Goal: Information Seeking & Learning: Learn about a topic

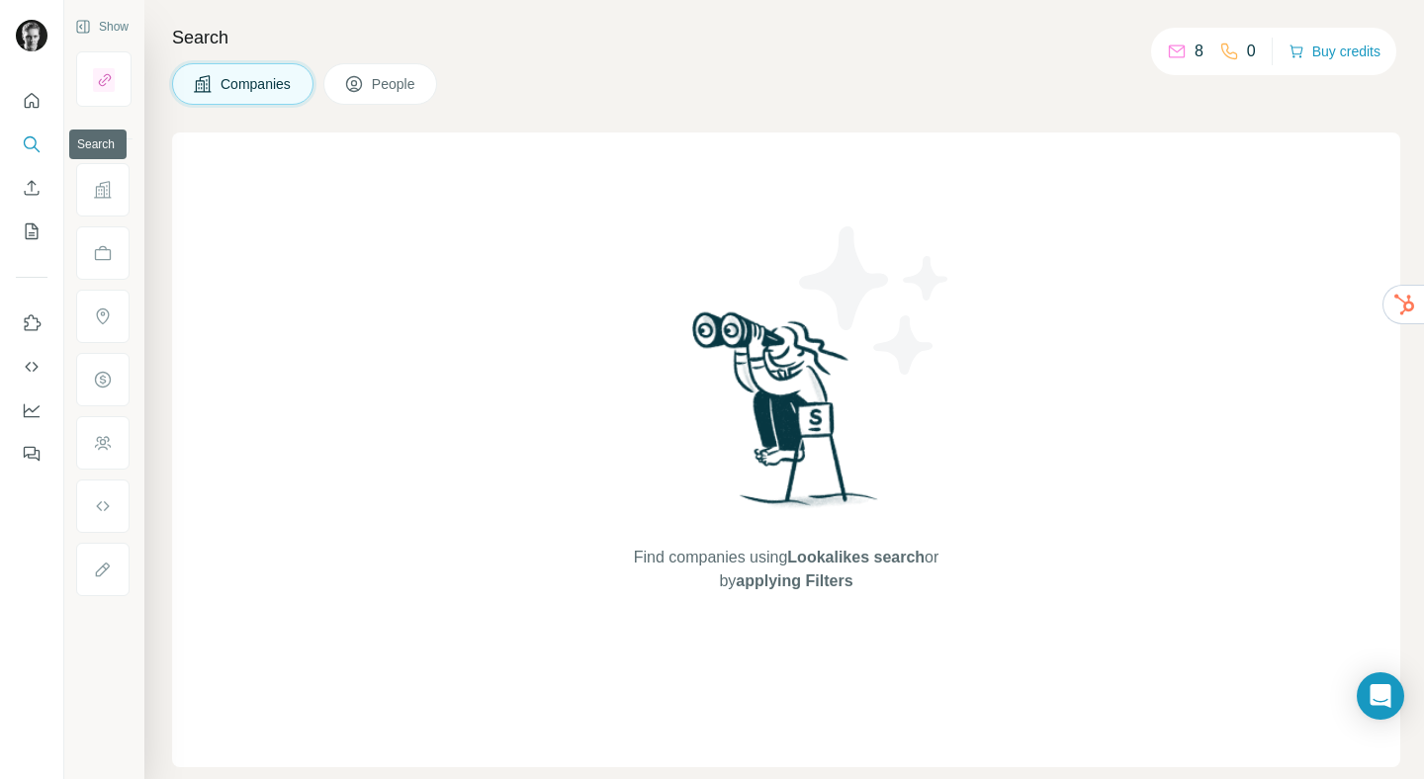
click at [26, 144] on icon "Search" at bounding box center [32, 144] width 20 height 20
click at [405, 81] on span "People" at bounding box center [394, 84] width 45 height 20
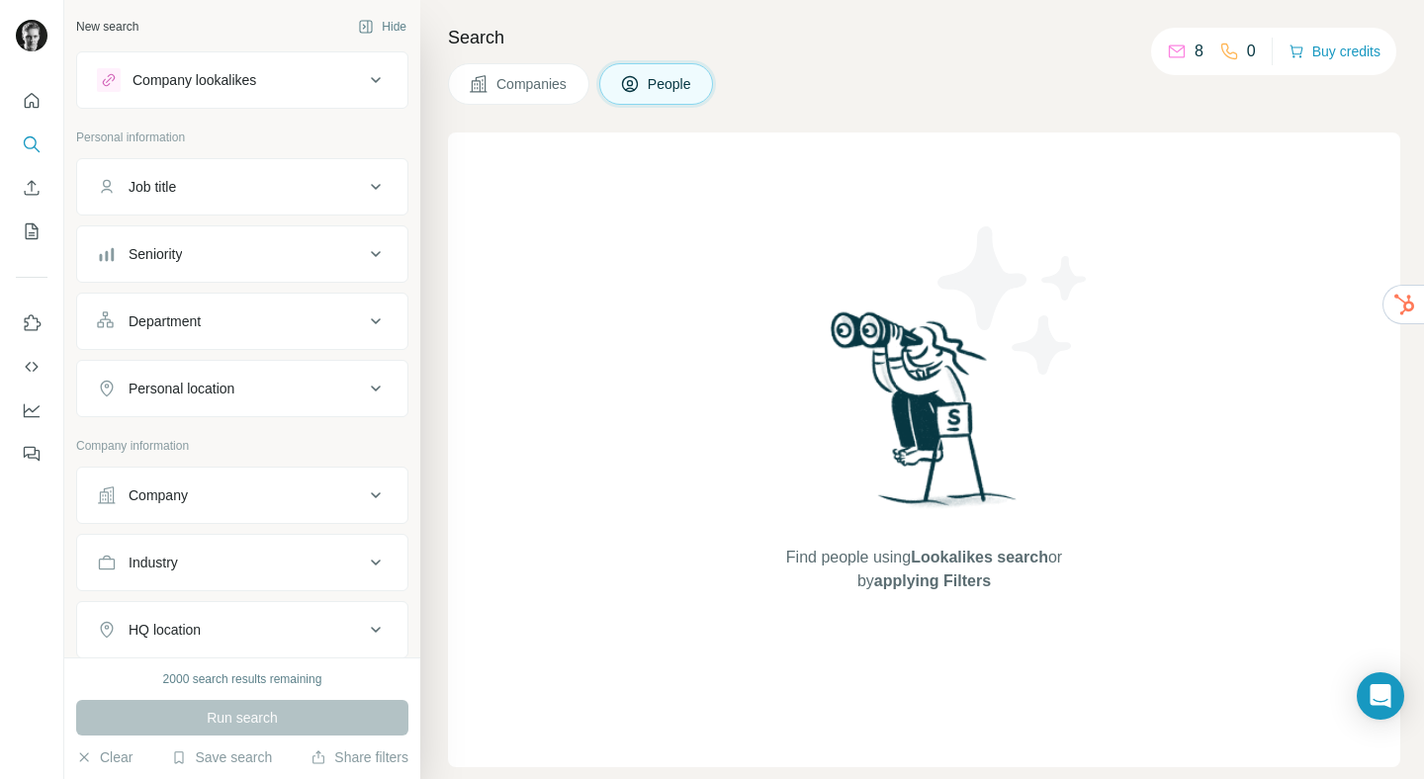
click at [364, 186] on icon at bounding box center [376, 187] width 24 height 24
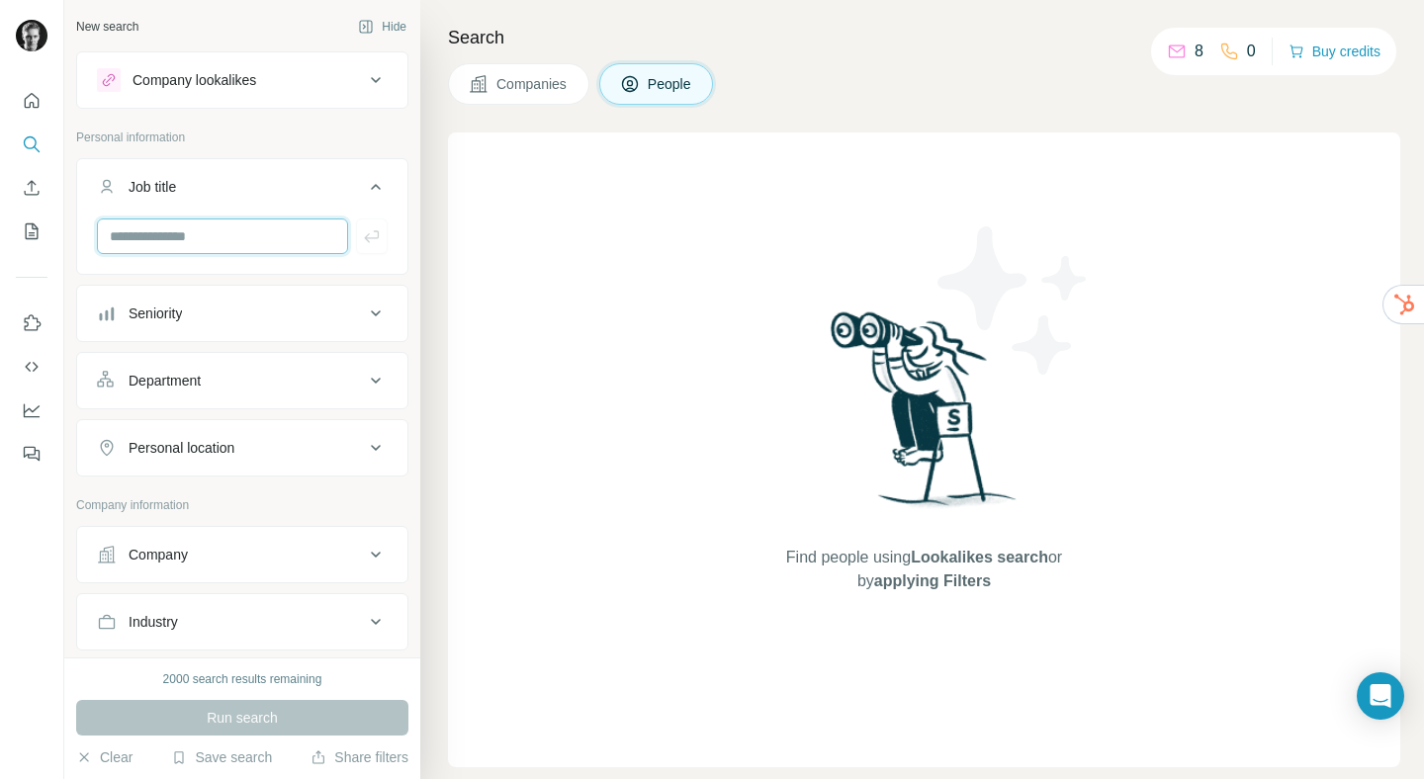
click at [198, 241] on input "text" at bounding box center [222, 236] width 251 height 36
click at [221, 232] on input "text" at bounding box center [222, 236] width 251 height 36
paste input "**********"
type input "**********"
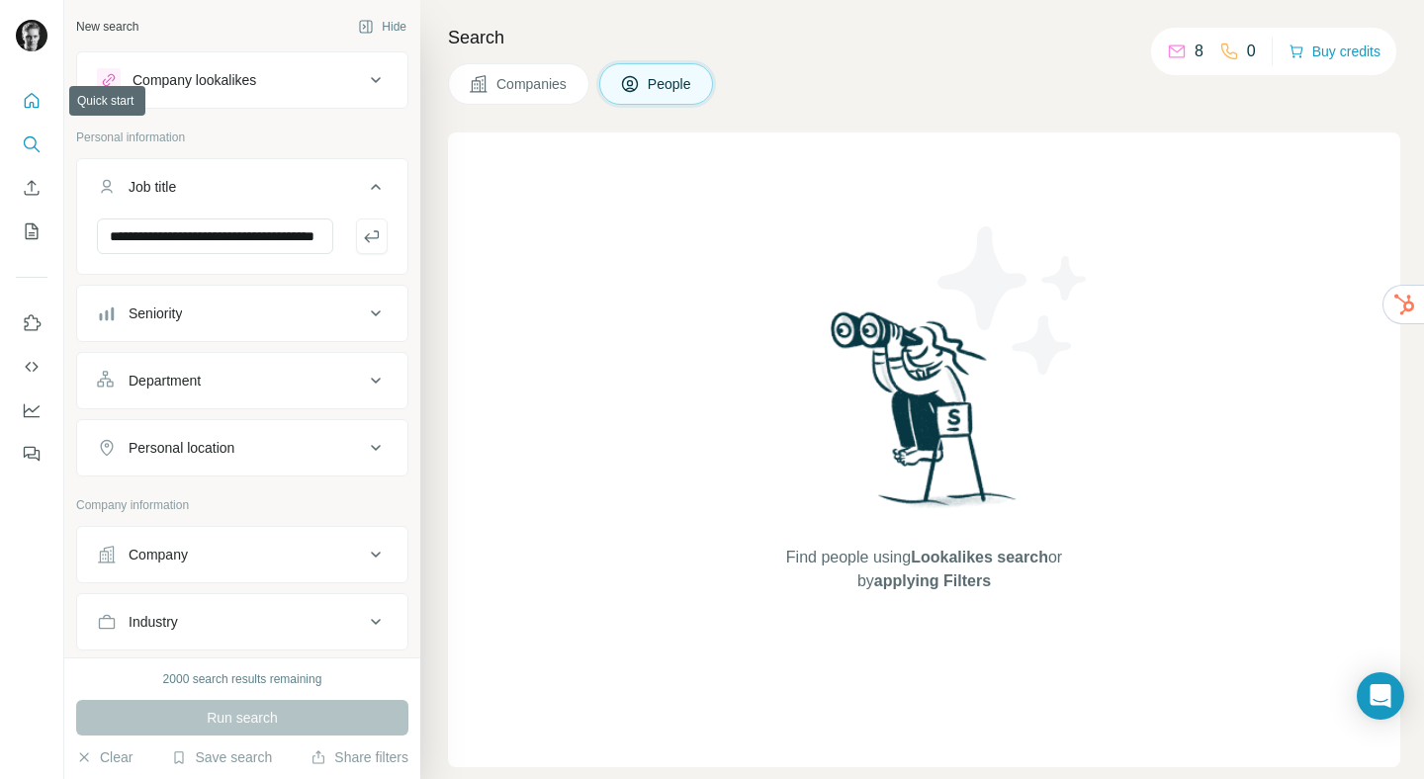
click at [34, 107] on icon "Quick start" at bounding box center [32, 100] width 15 height 15
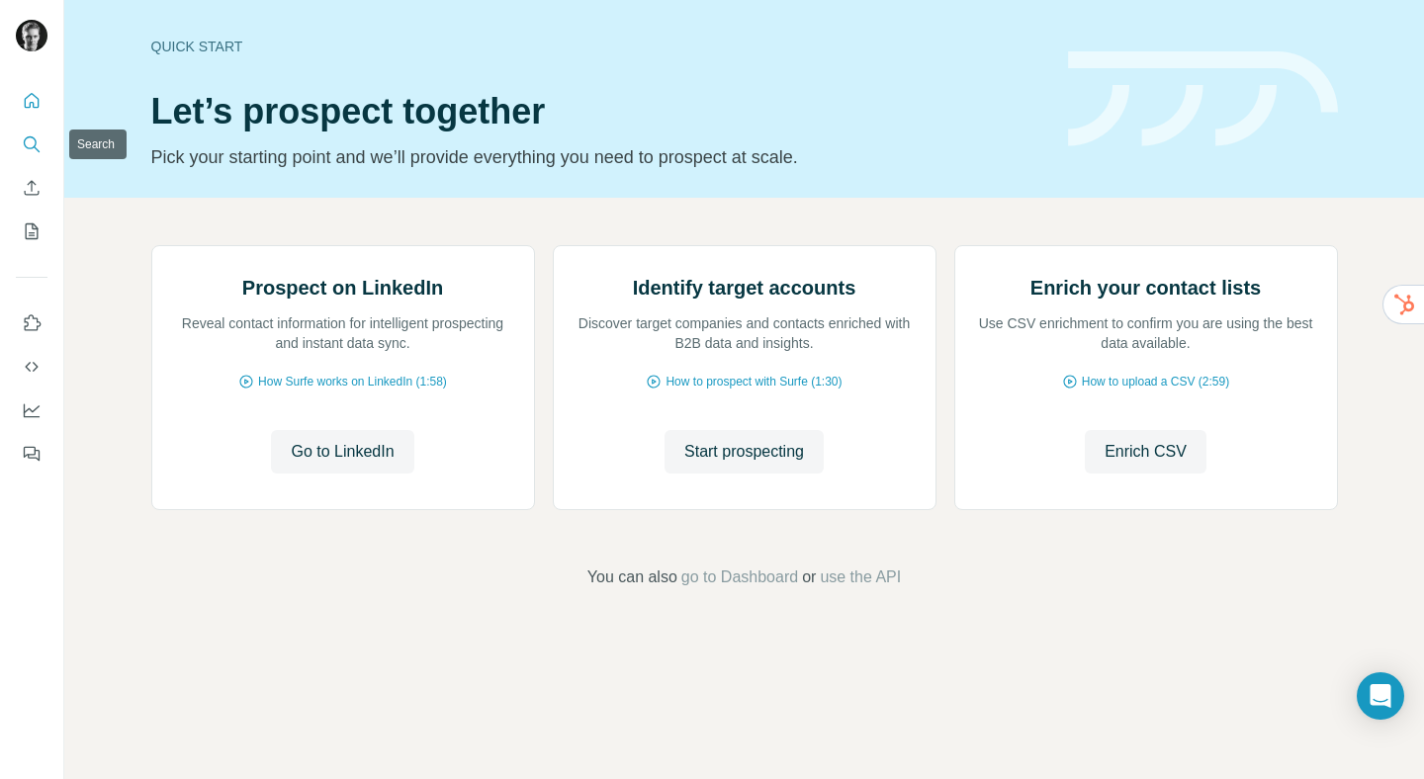
click at [34, 140] on icon "Search" at bounding box center [32, 144] width 20 height 20
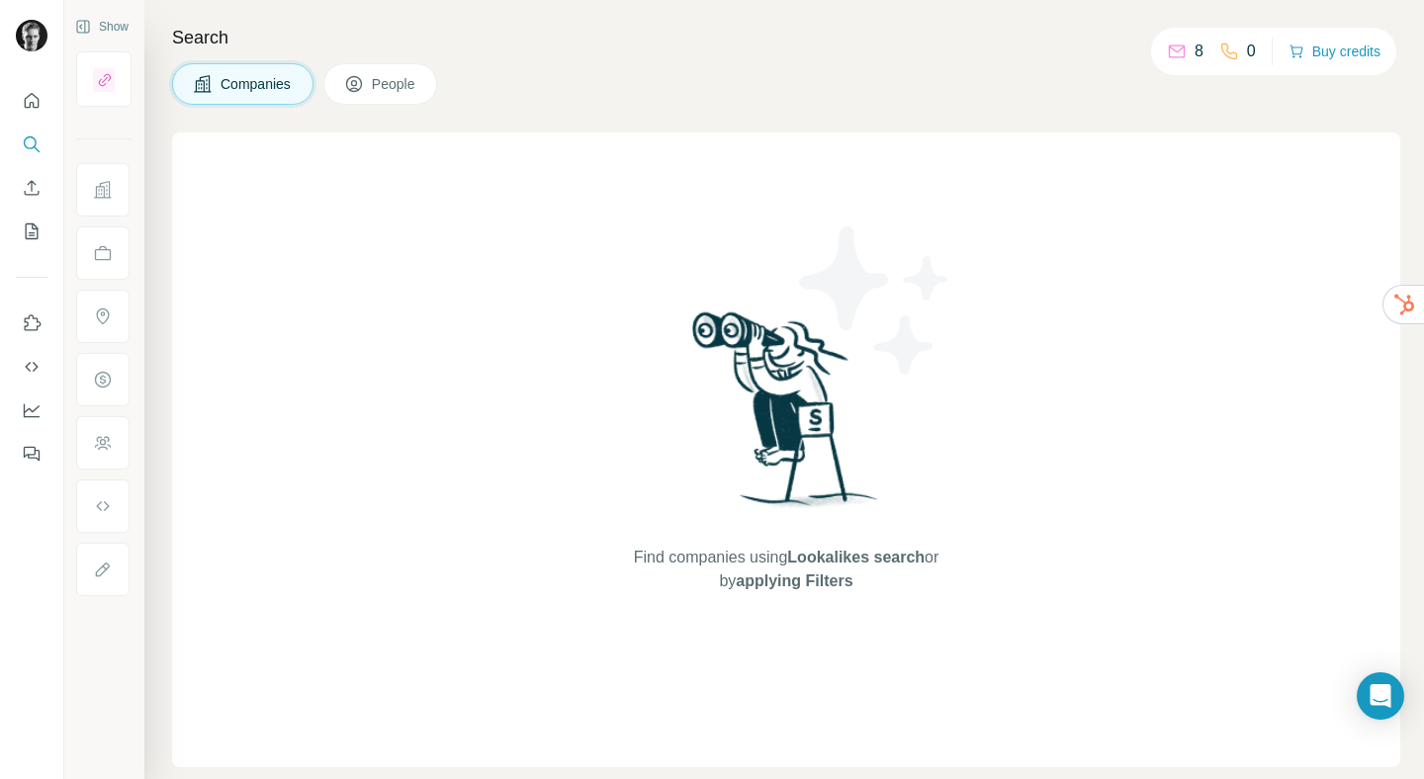
click at [385, 83] on span "People" at bounding box center [394, 84] width 45 height 20
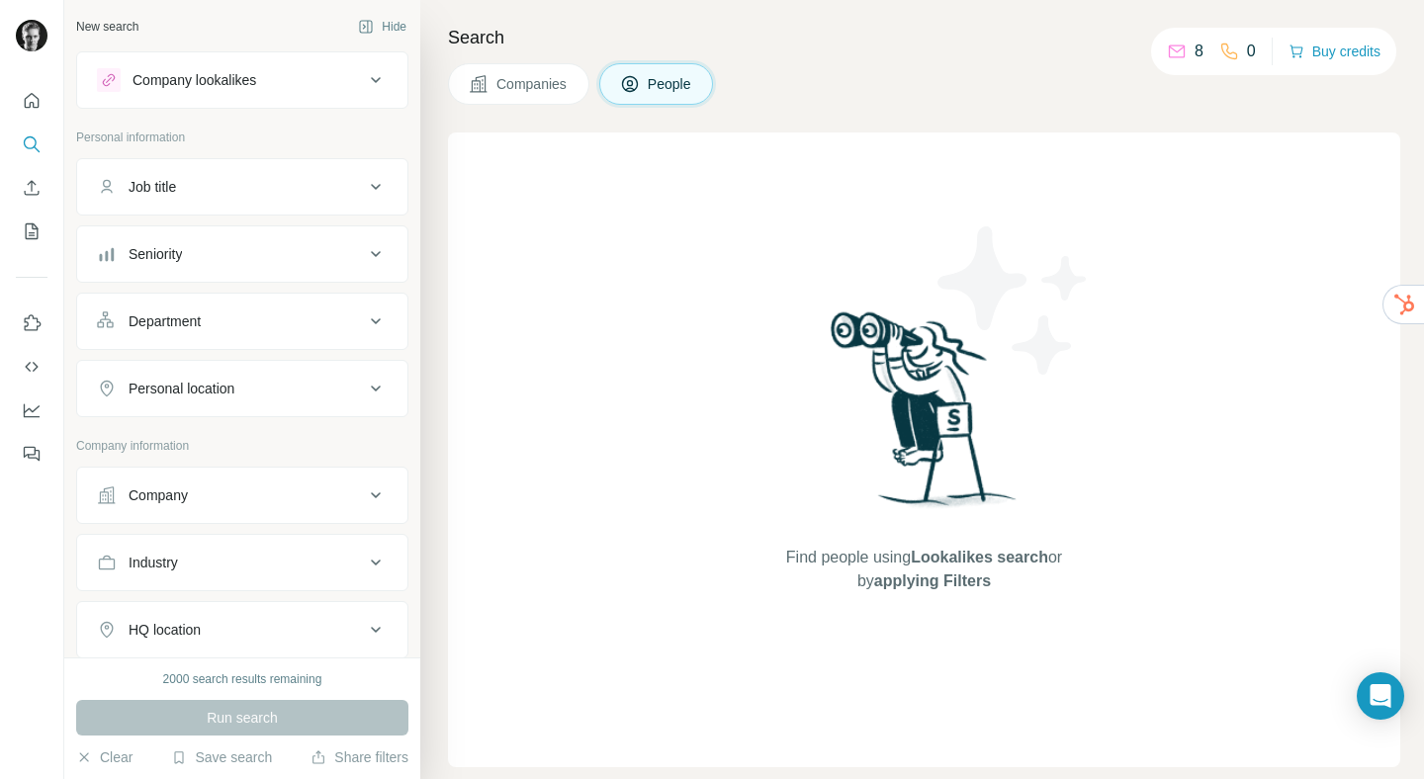
click at [507, 97] on button "Companies" at bounding box center [518, 84] width 141 height 42
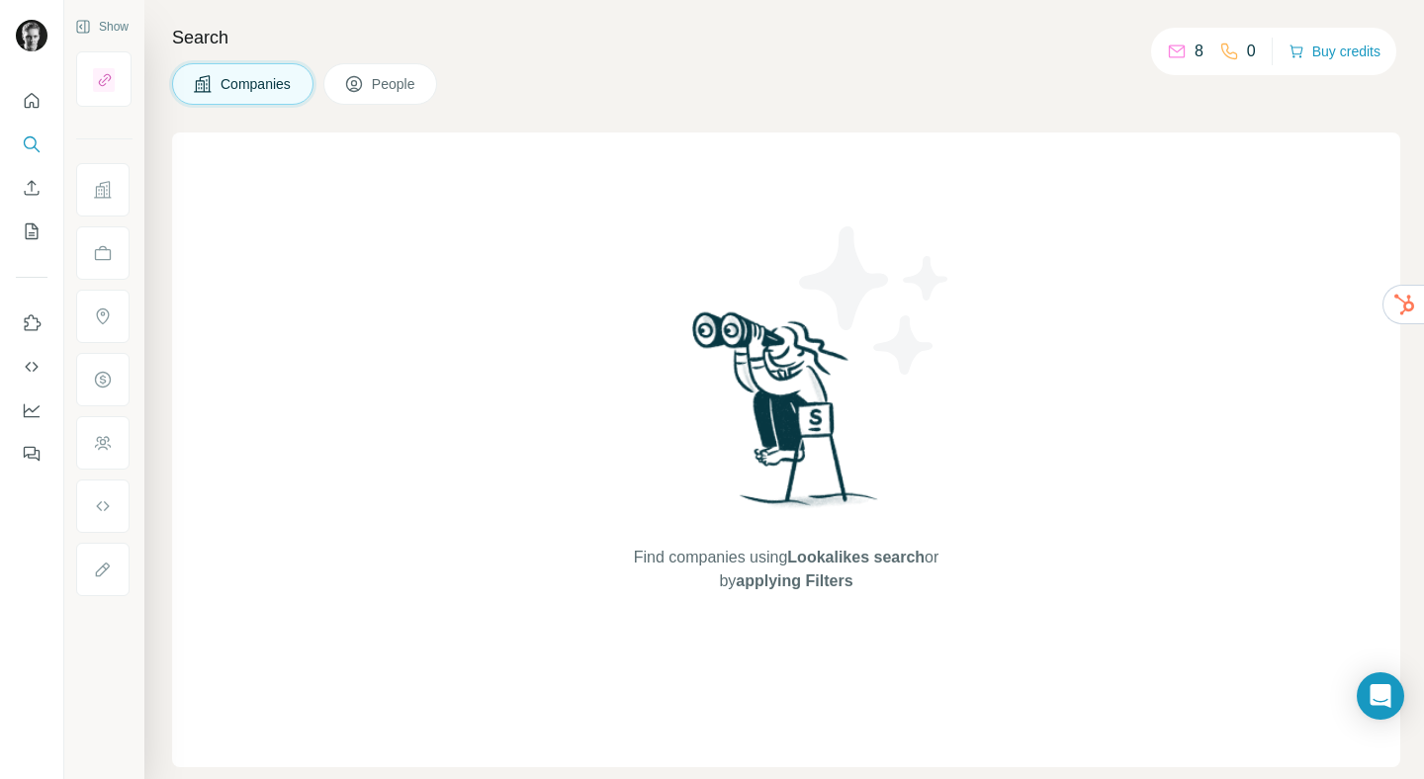
click at [378, 87] on span "People" at bounding box center [394, 84] width 45 height 20
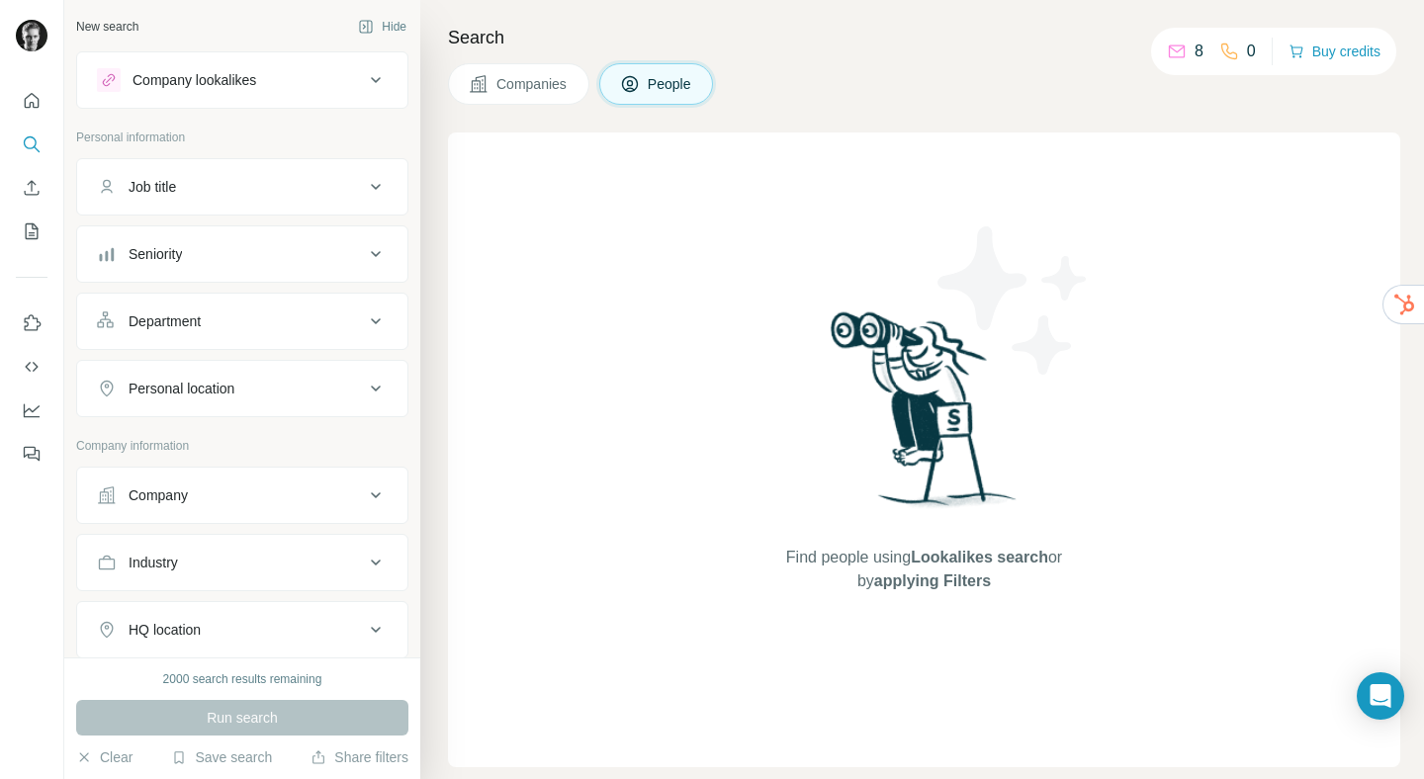
click at [345, 86] on div "Company lookalikes" at bounding box center [230, 80] width 267 height 24
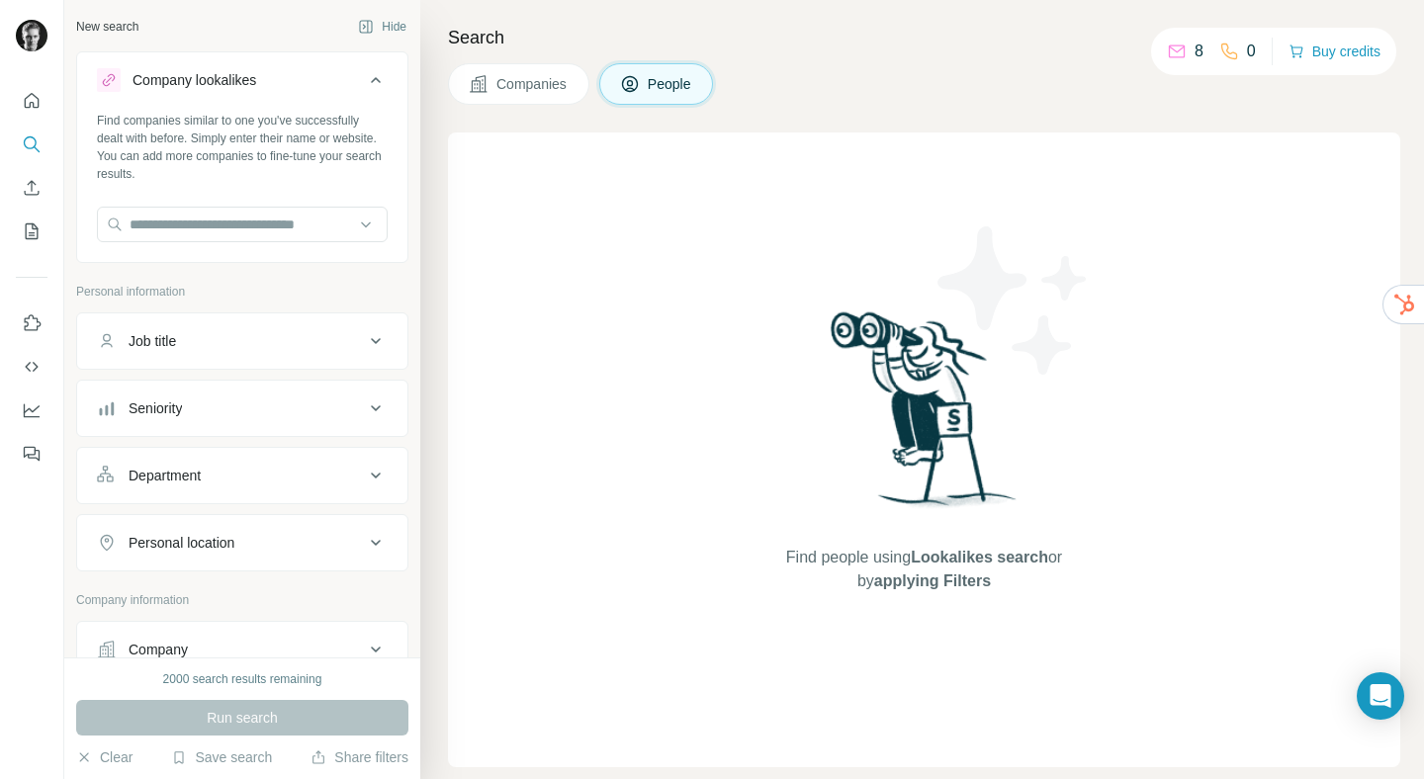
click at [364, 87] on icon at bounding box center [376, 80] width 24 height 24
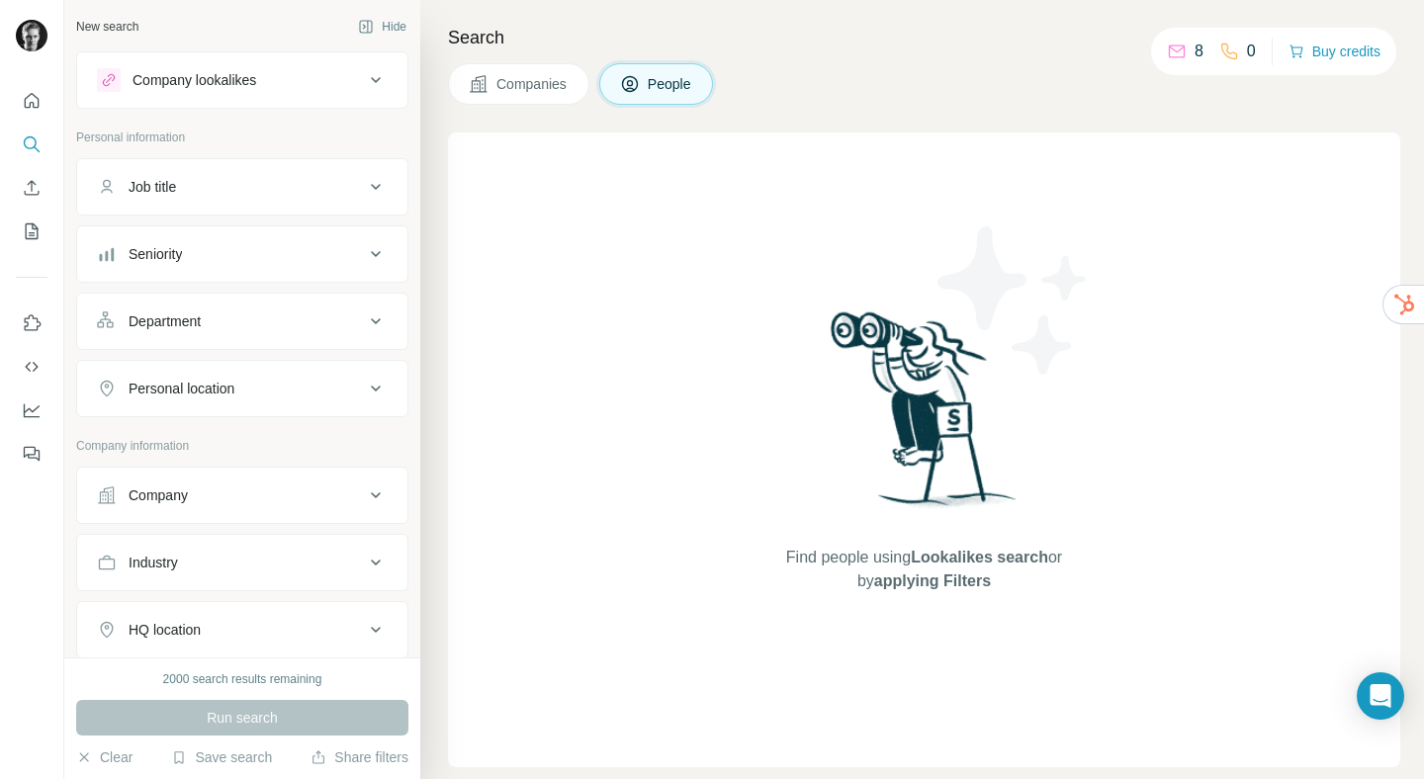
click at [368, 205] on button "Job title" at bounding box center [242, 186] width 330 height 47
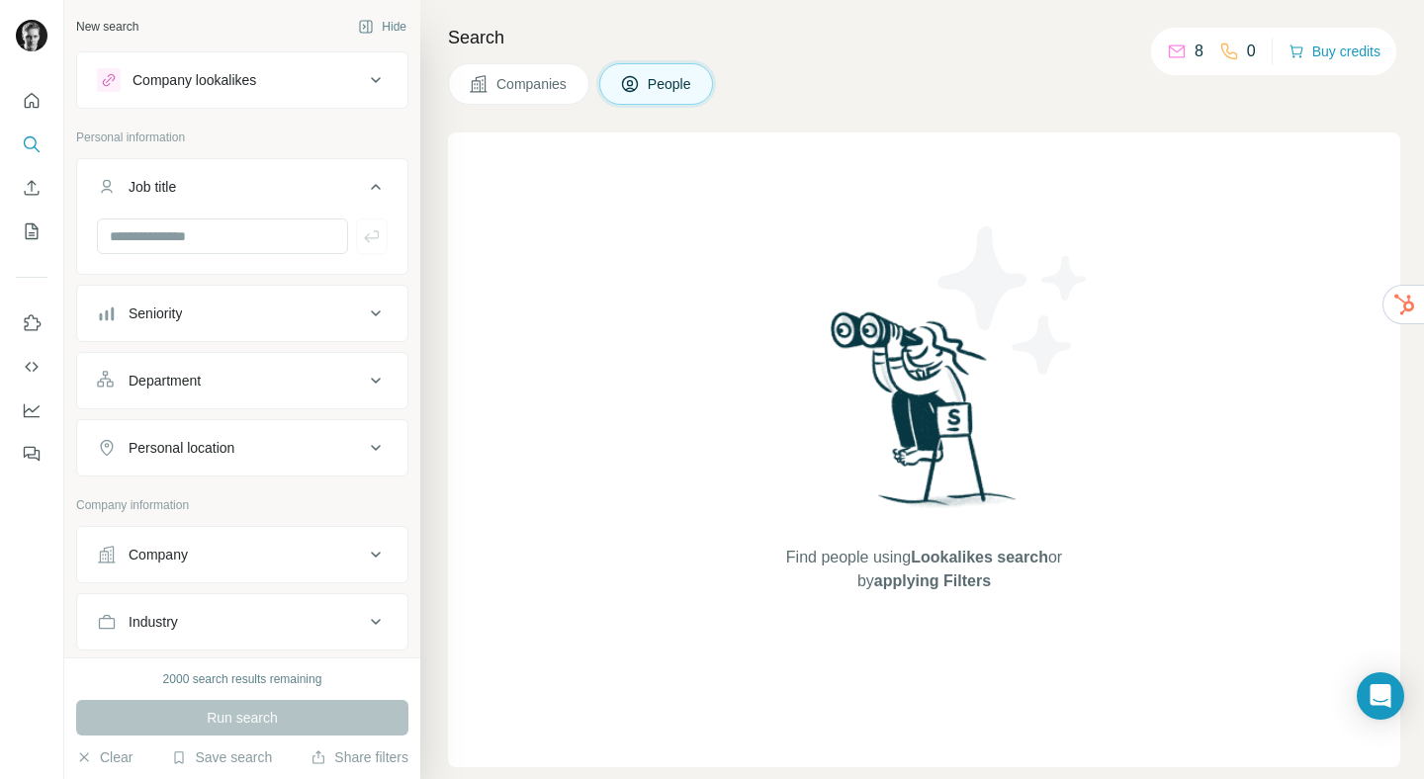
click at [367, 198] on icon at bounding box center [376, 187] width 24 height 24
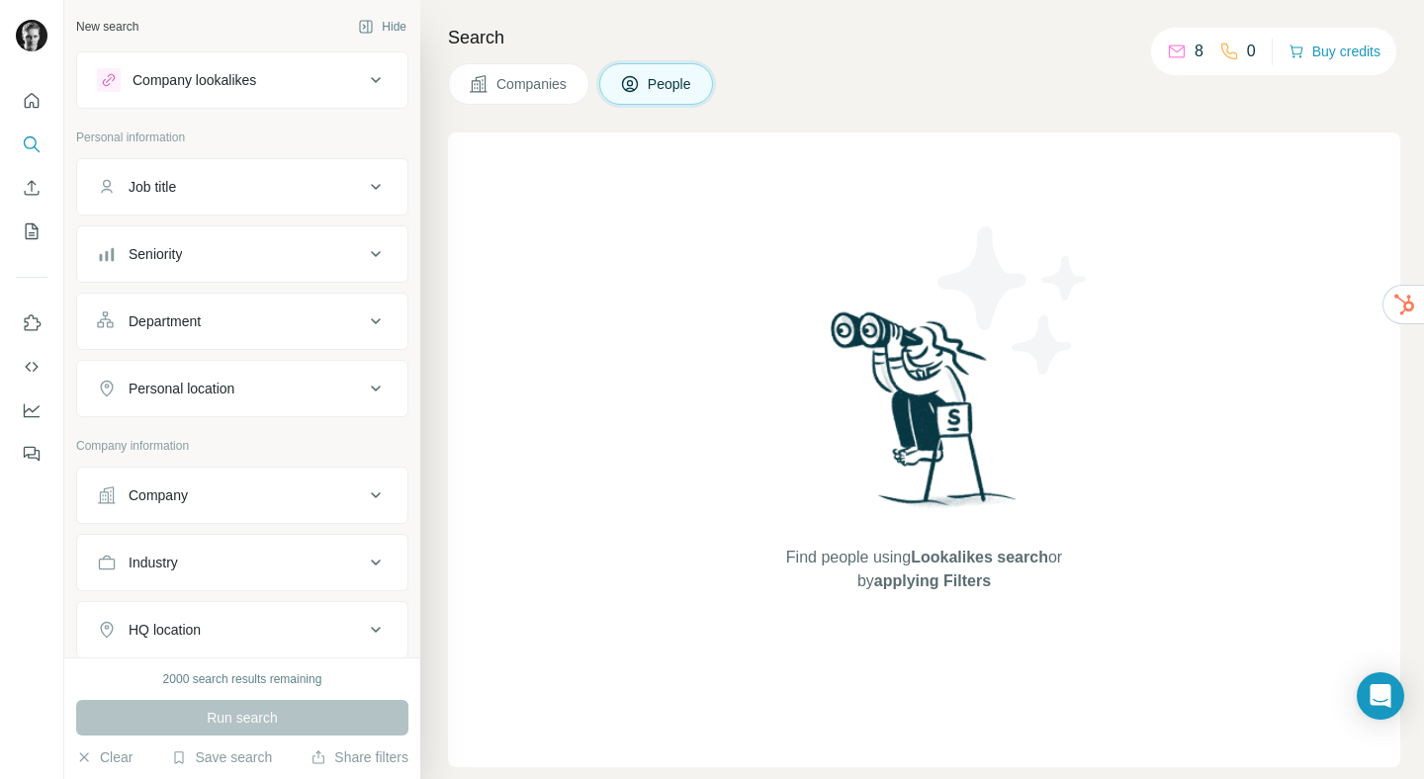
click at [364, 262] on icon at bounding box center [376, 254] width 24 height 24
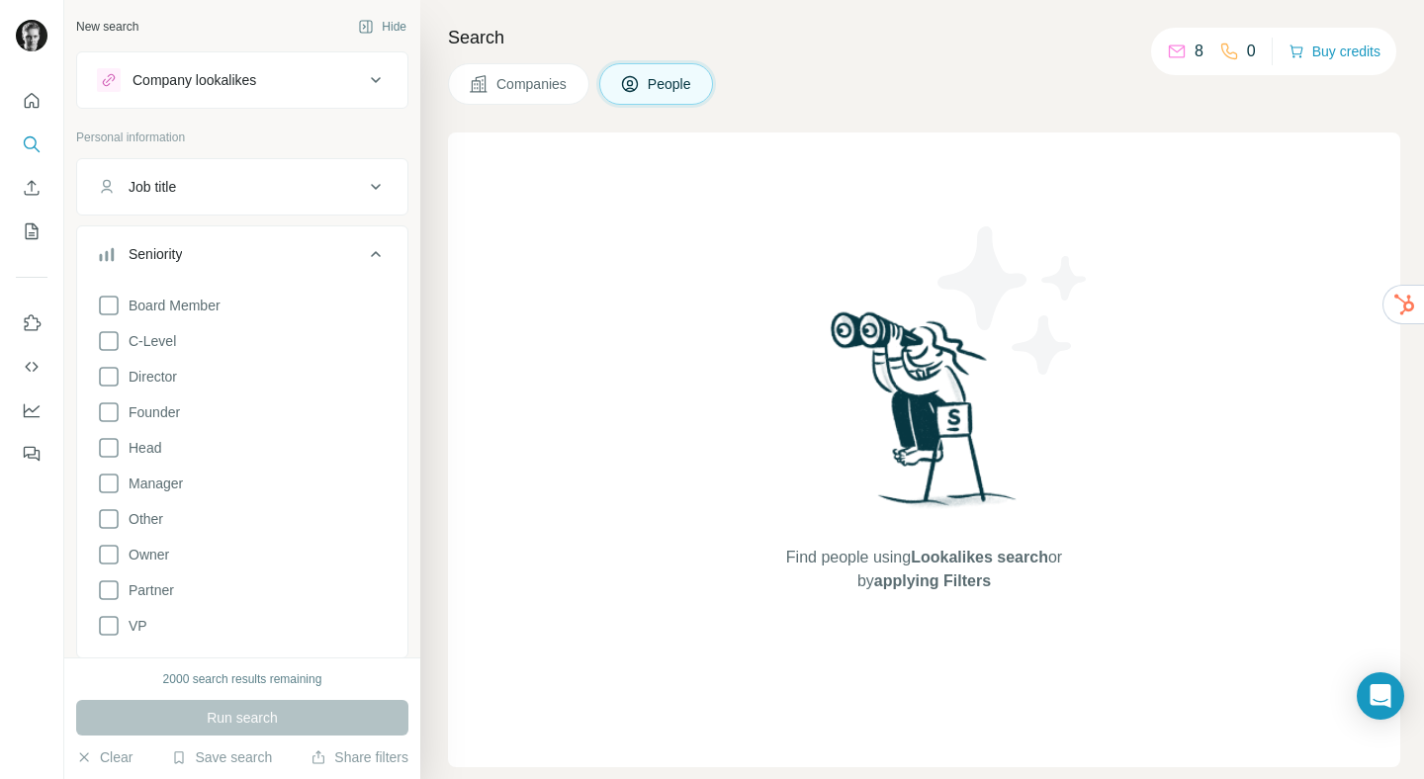
click at [364, 262] on icon at bounding box center [376, 254] width 24 height 24
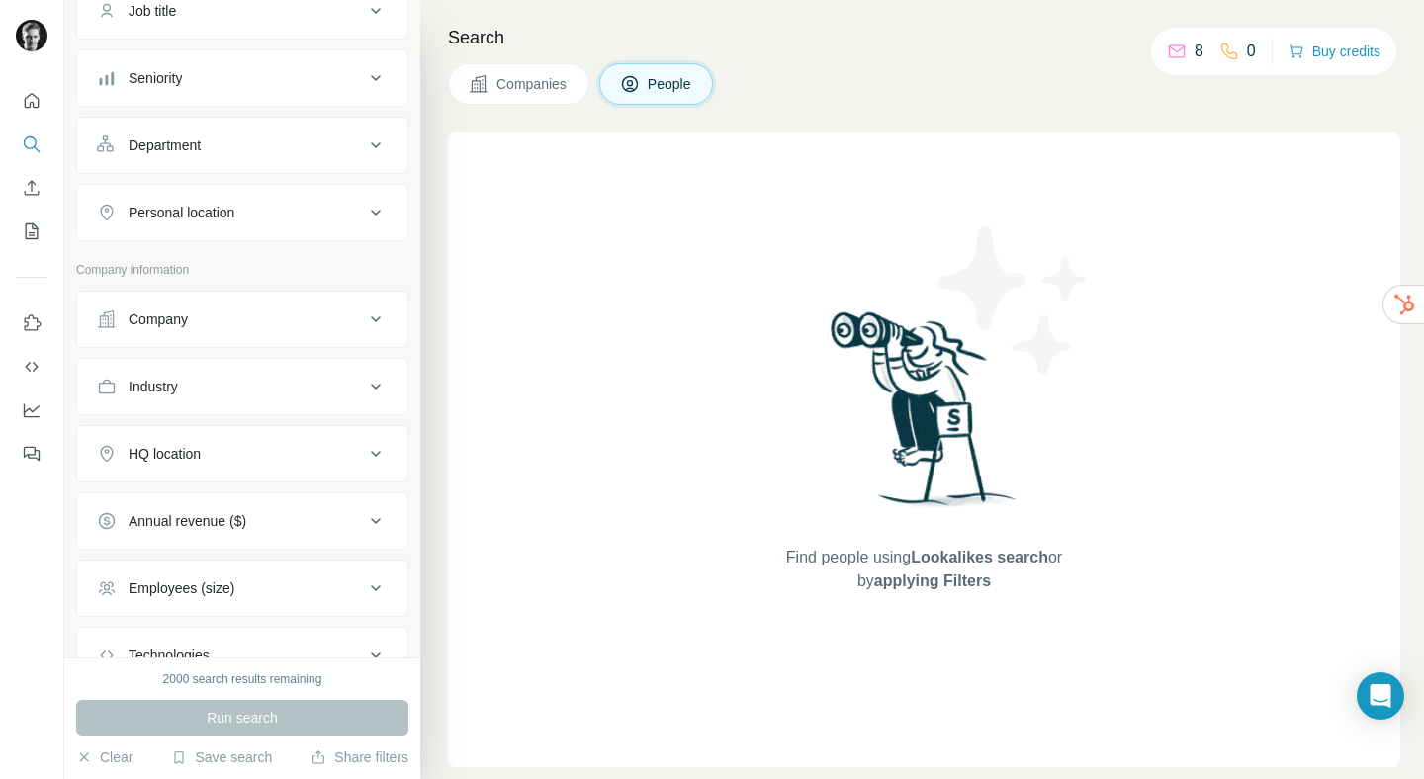
scroll to position [182, 0]
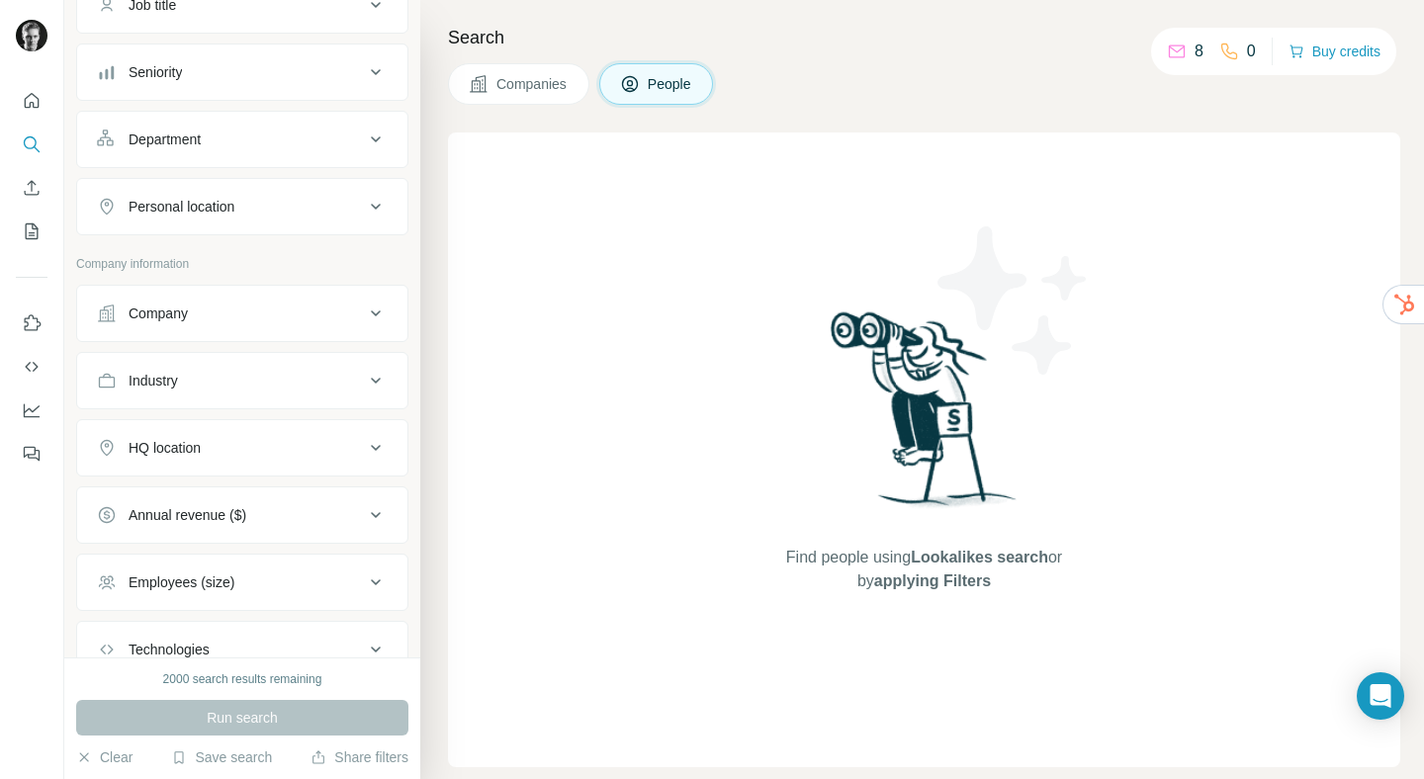
click at [370, 203] on icon at bounding box center [376, 207] width 24 height 24
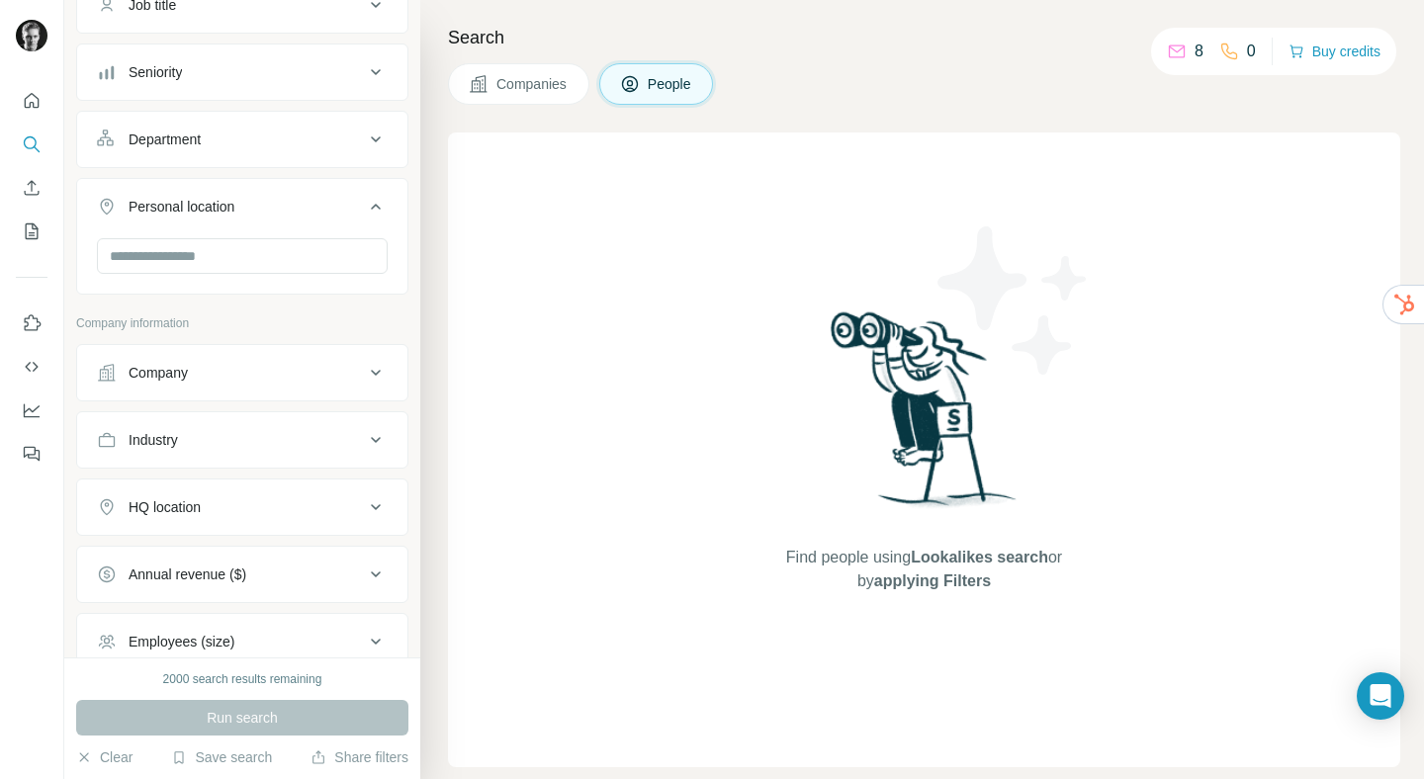
click at [370, 203] on icon at bounding box center [376, 207] width 24 height 24
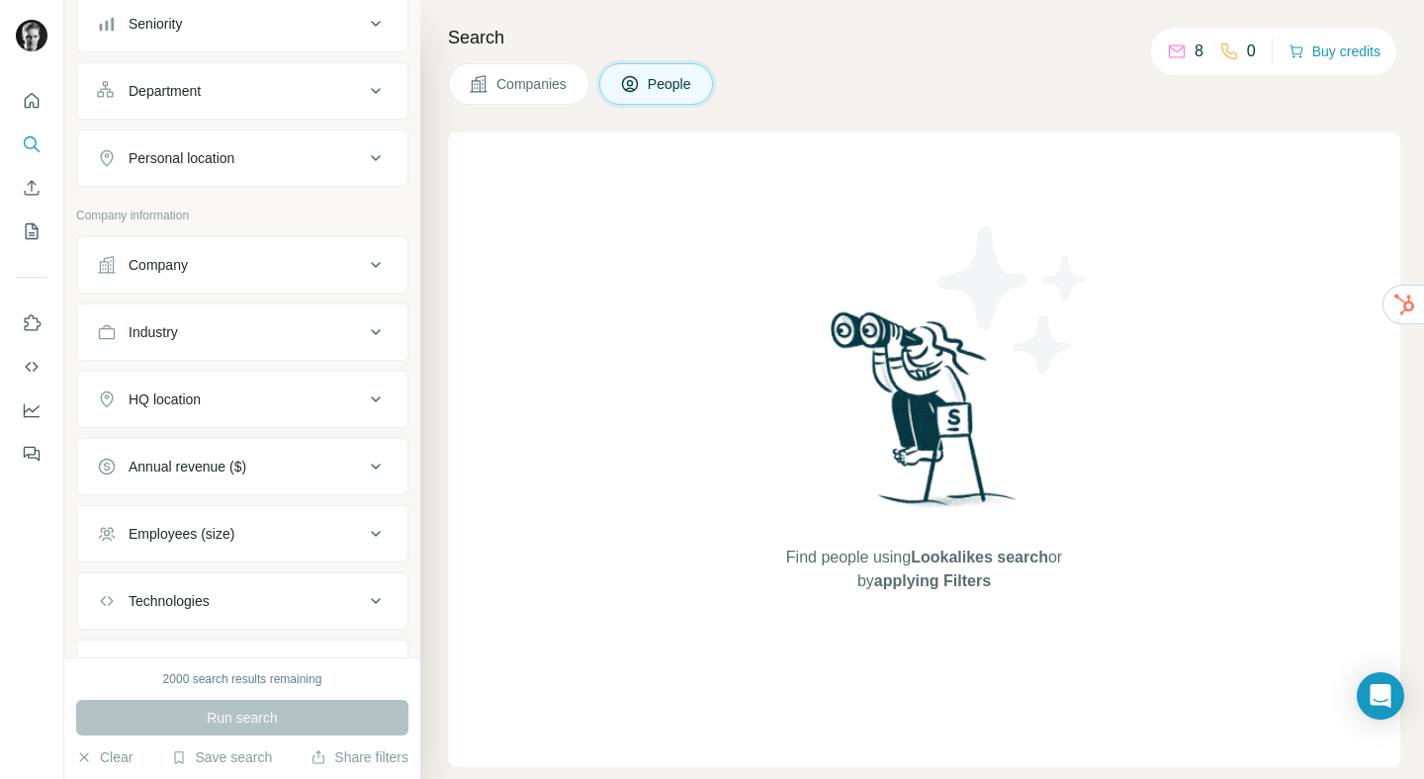
scroll to position [0, 0]
